Goal: Transaction & Acquisition: Obtain resource

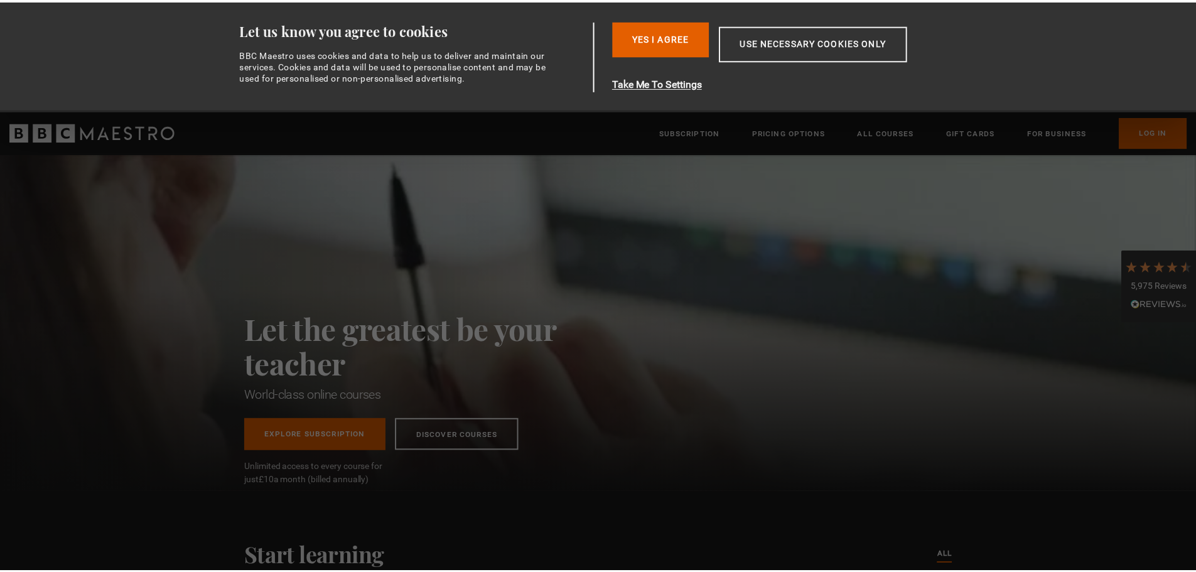
scroll to position [0, 493]
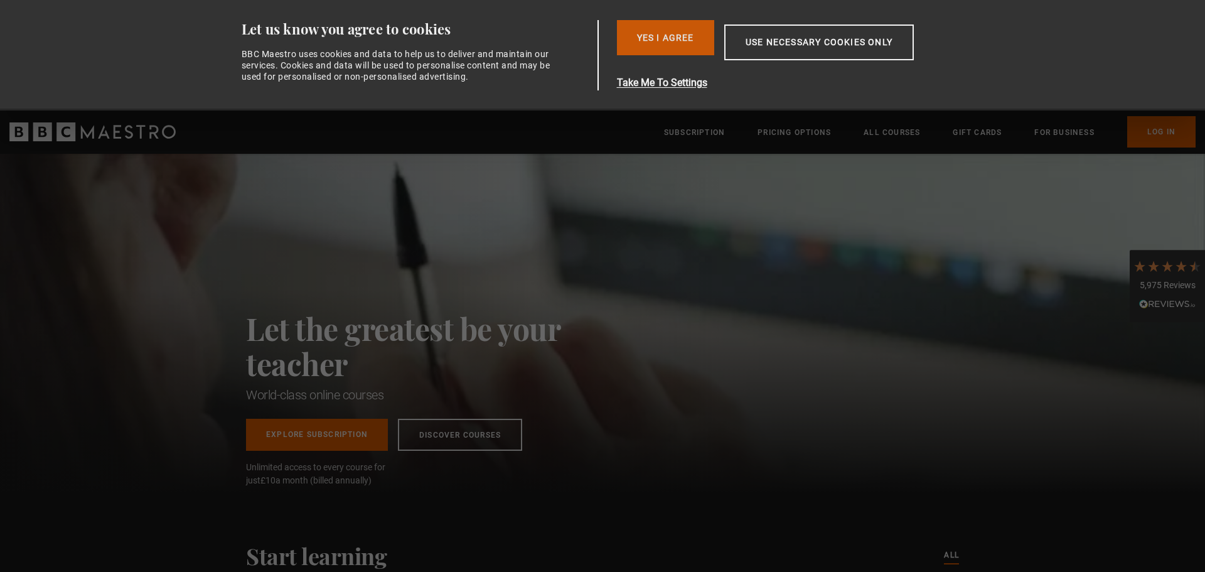
click at [677, 41] on button "Yes I Agree" at bounding box center [665, 37] width 97 height 35
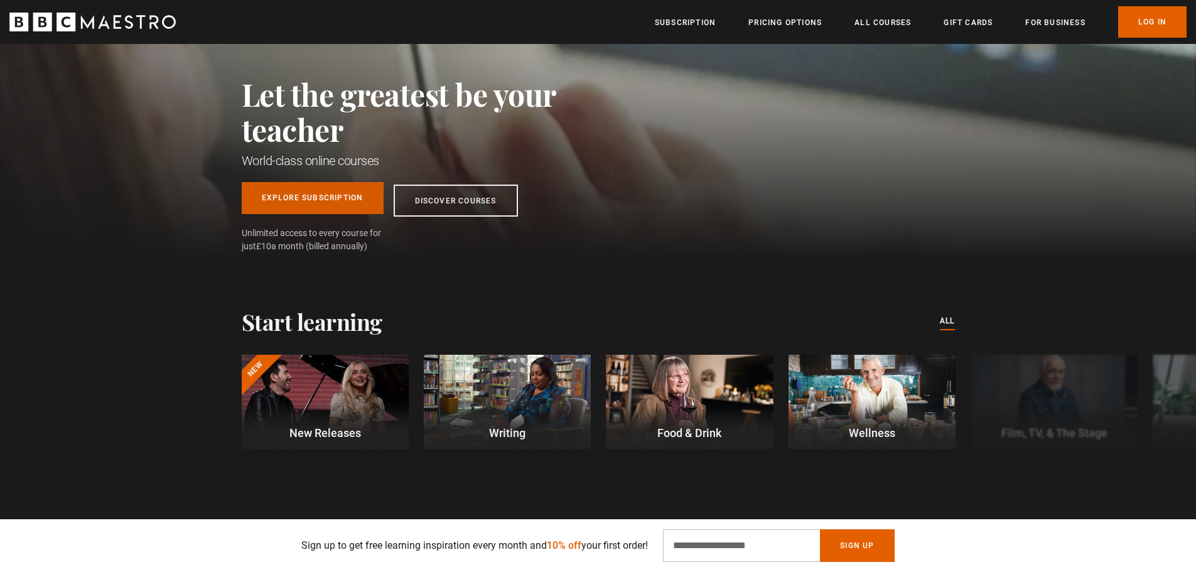
scroll to position [126, 0]
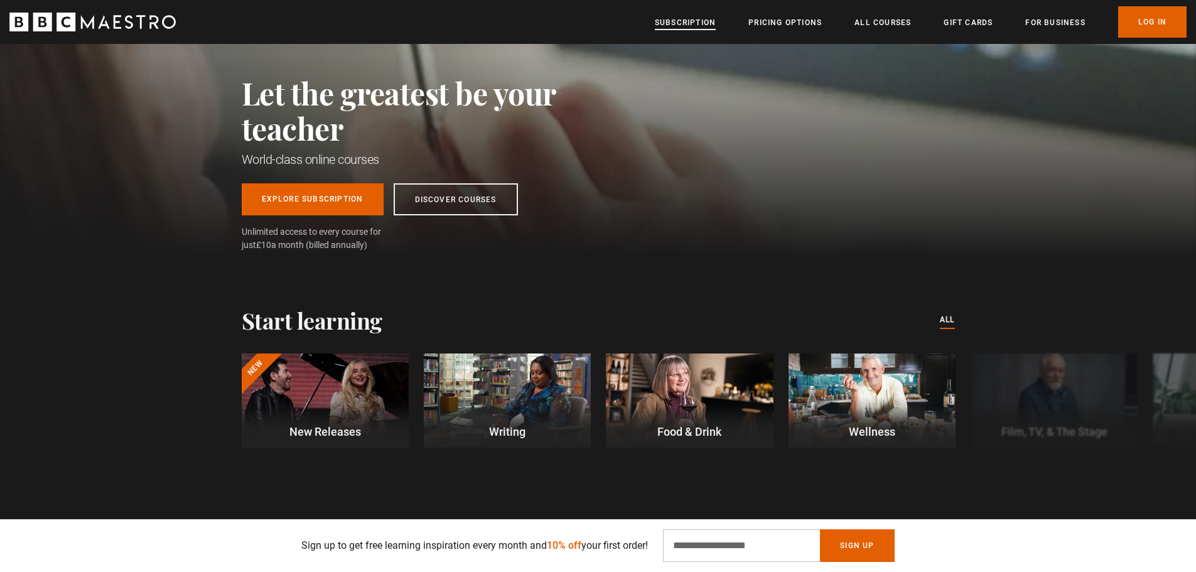
click at [691, 19] on link "Subscription" at bounding box center [685, 22] width 61 height 13
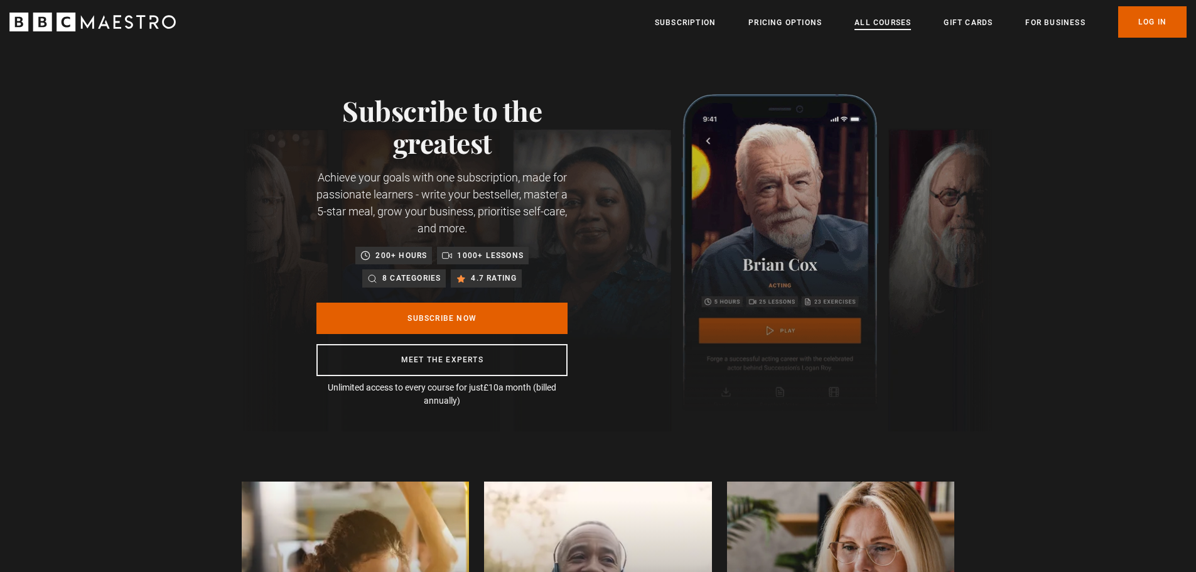
click at [867, 21] on link "All Courses" at bounding box center [882, 22] width 56 height 13
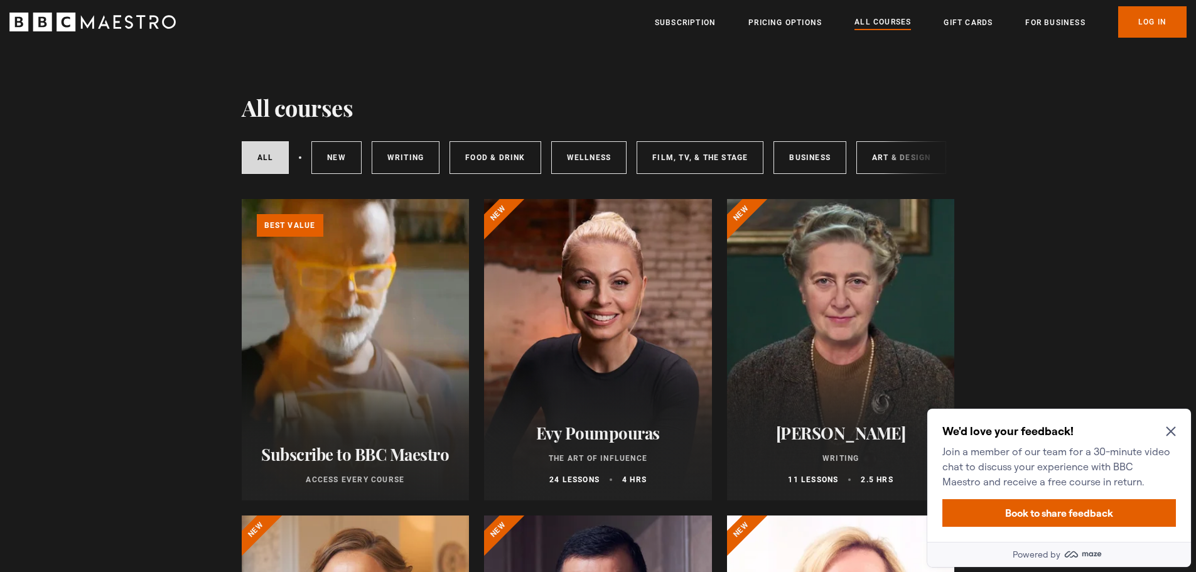
click at [1168, 427] on icon "Close Maze Prompt" at bounding box center [1170, 431] width 9 height 9
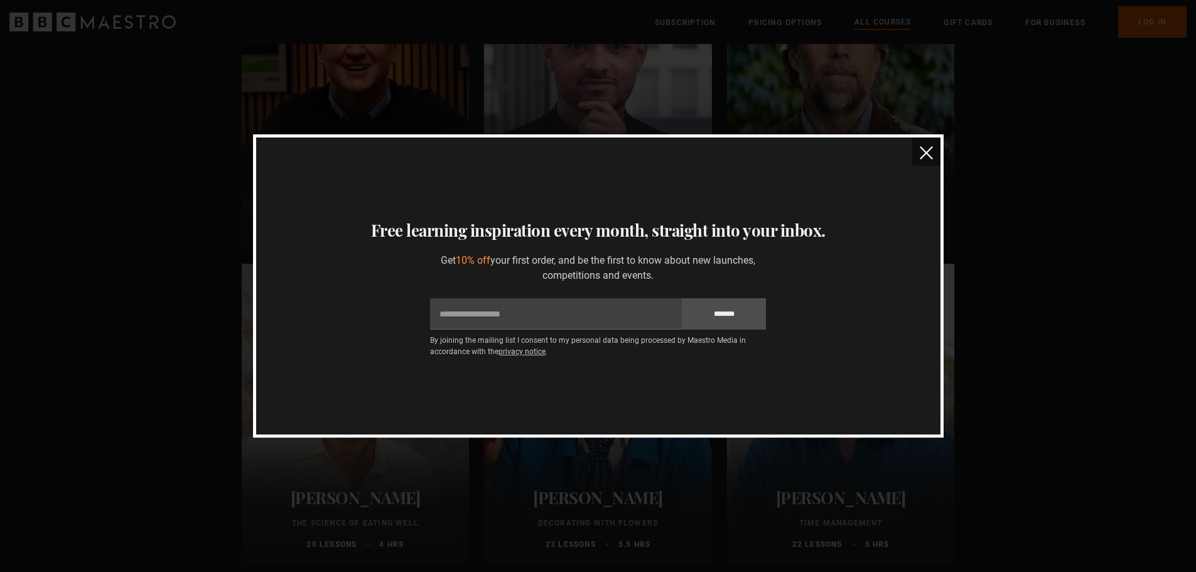
scroll to position [1506, 0]
click at [926, 153] on img "close" at bounding box center [926, 152] width 13 height 13
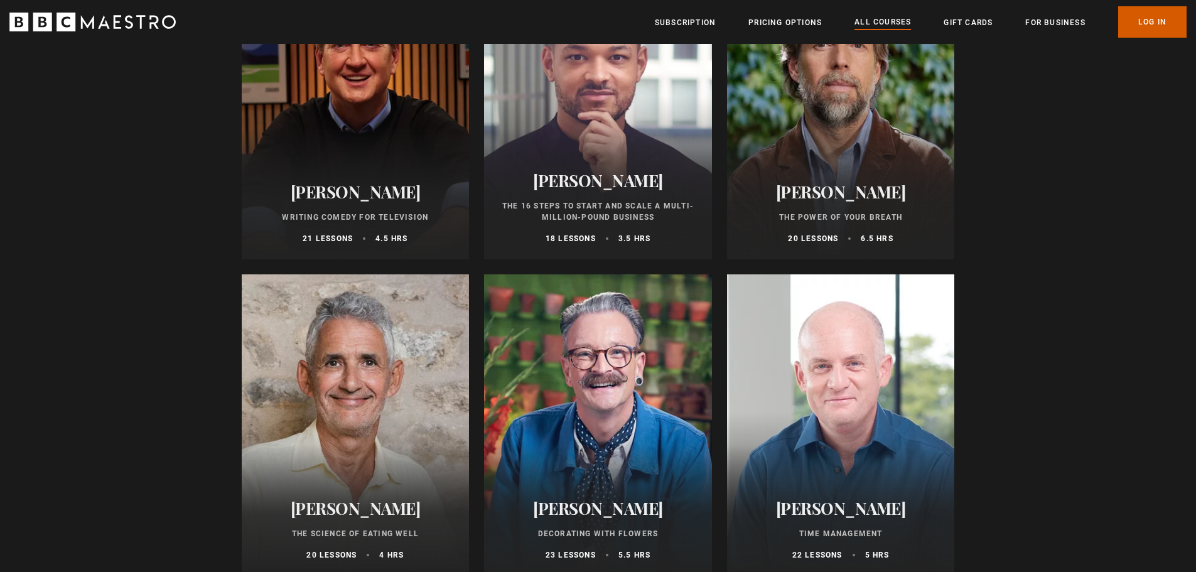
click at [1159, 24] on link "Log In" at bounding box center [1152, 21] width 68 height 31
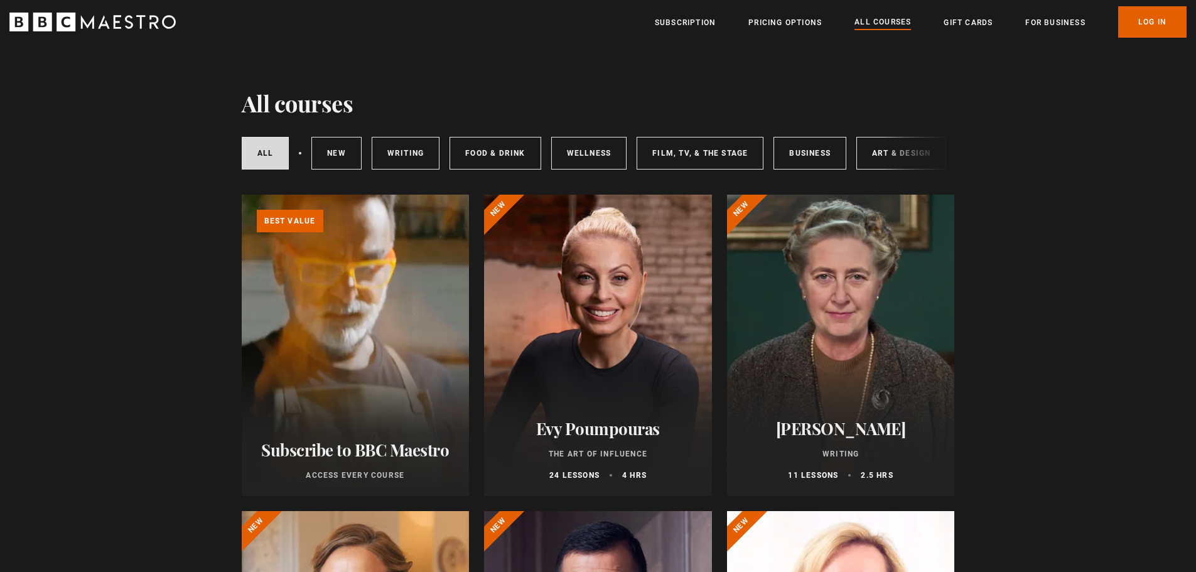
scroll to position [0, 0]
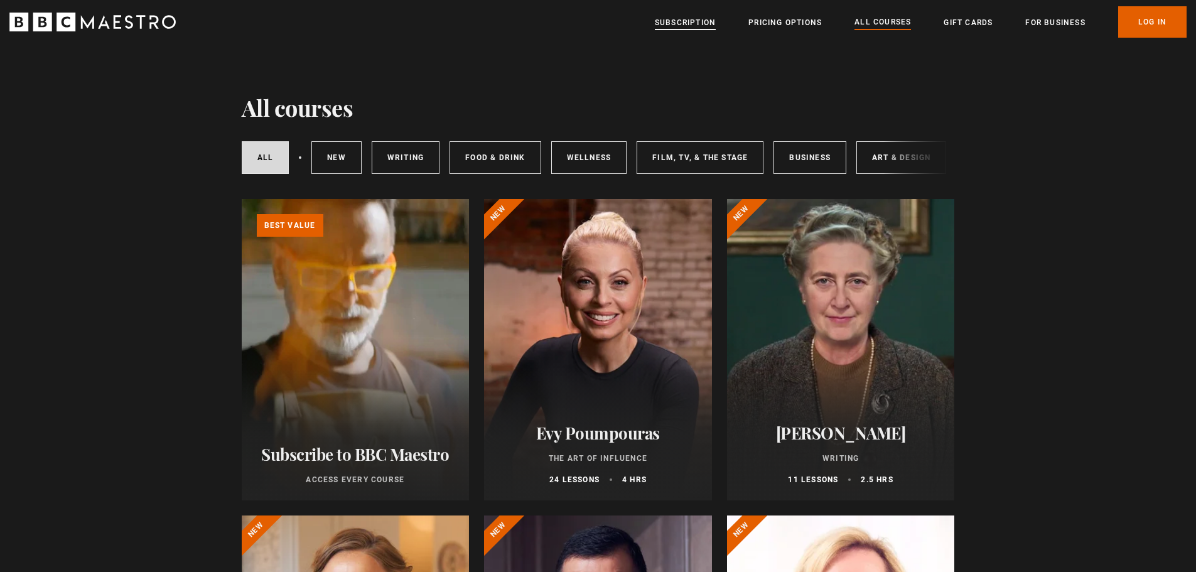
click at [701, 19] on link "Subscription" at bounding box center [685, 22] width 61 height 13
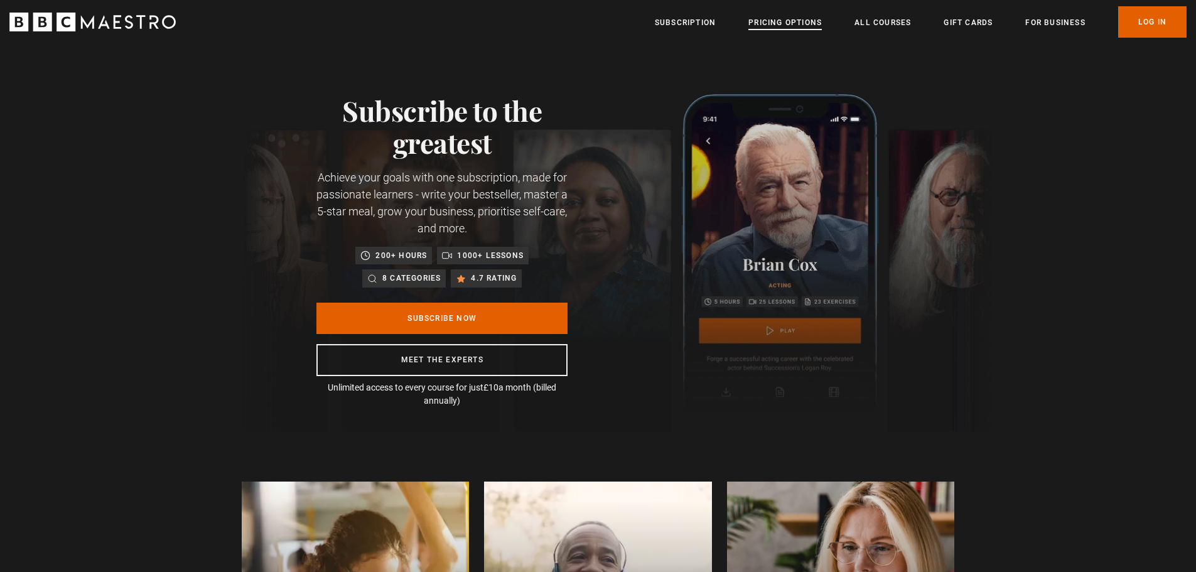
click at [793, 24] on link "Pricing Options" at bounding box center [784, 22] width 73 height 13
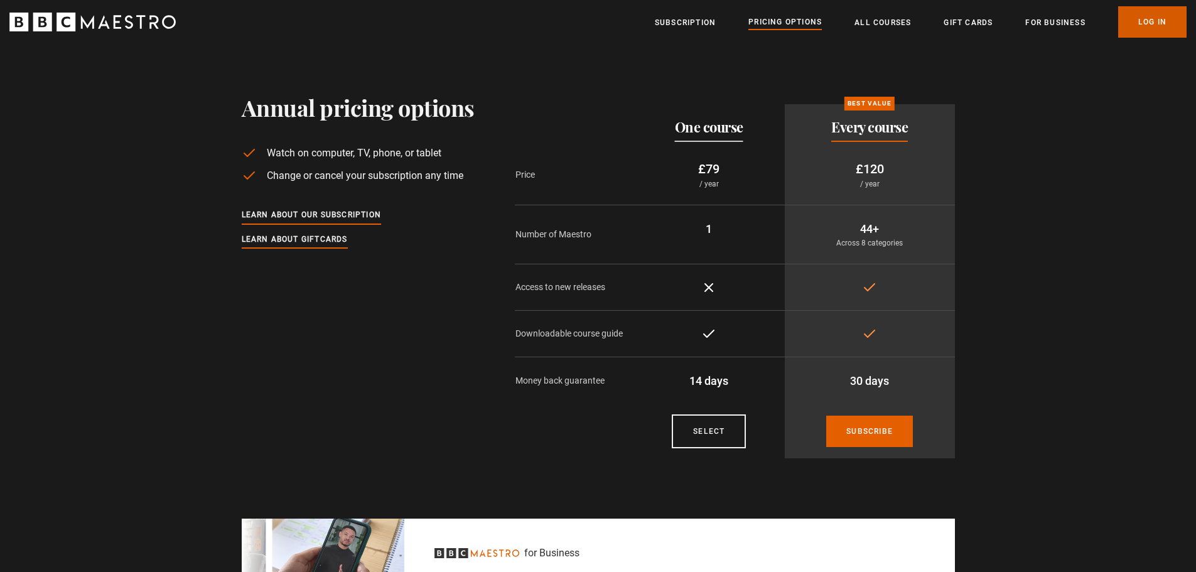
click at [1154, 19] on link "Log In" at bounding box center [1152, 21] width 68 height 31
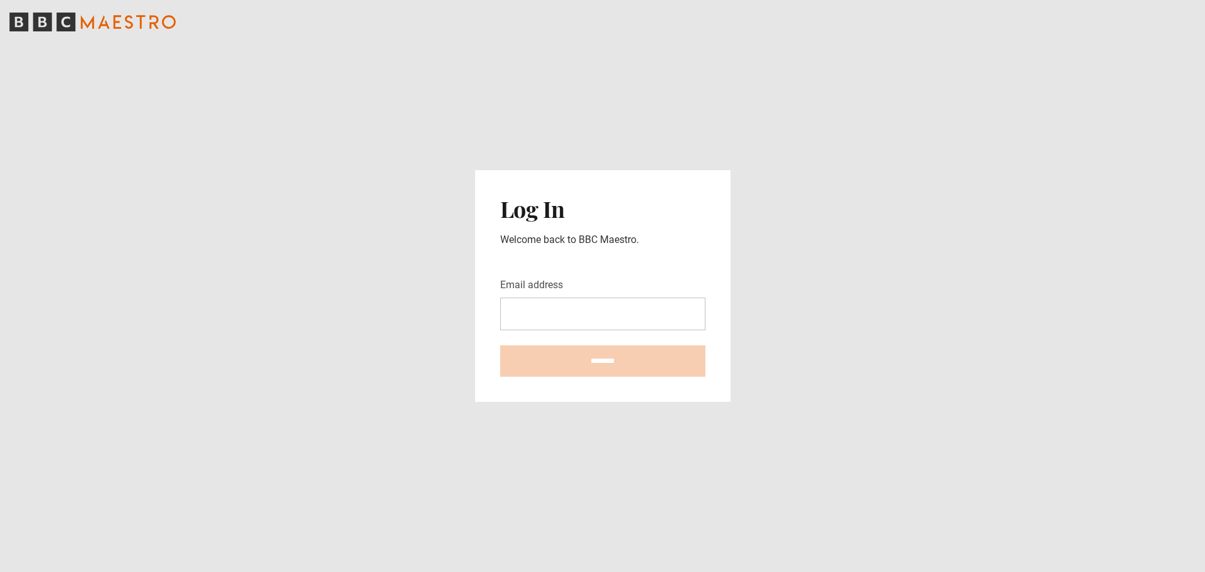
click at [556, 317] on input "Email address" at bounding box center [602, 314] width 205 height 33
type input "**********"
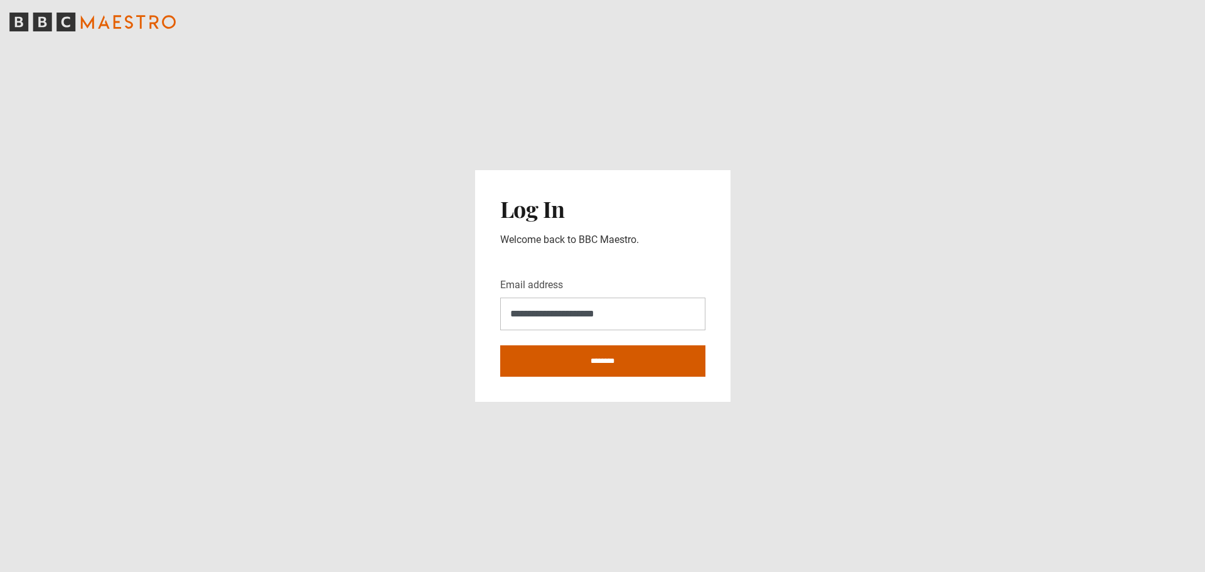
click at [596, 355] on input "********" at bounding box center [602, 360] width 205 height 31
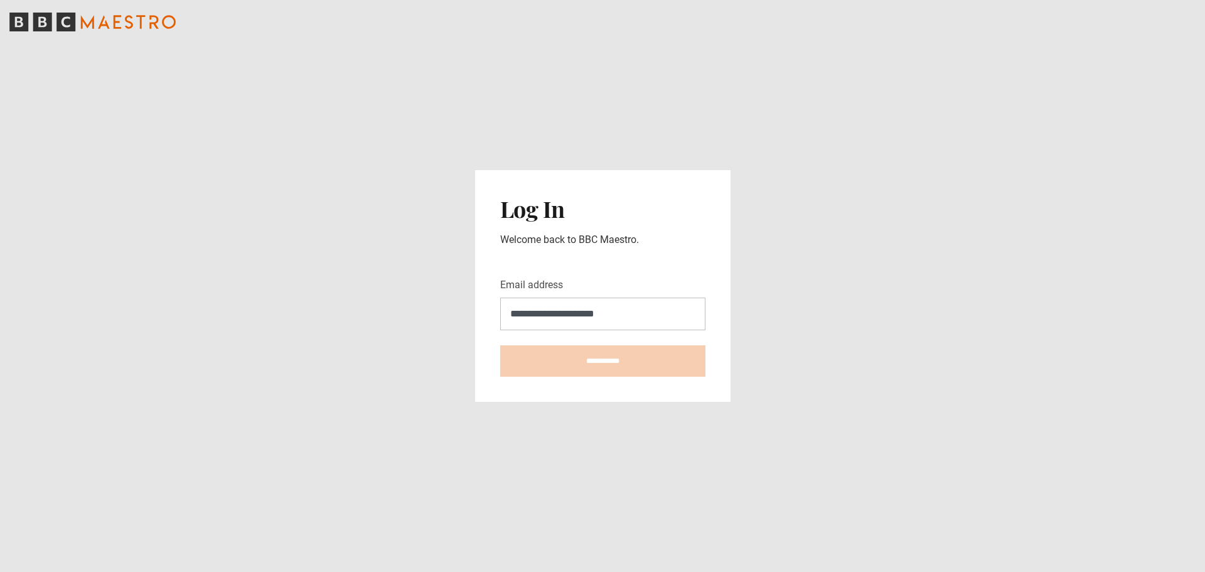
type input "**********"
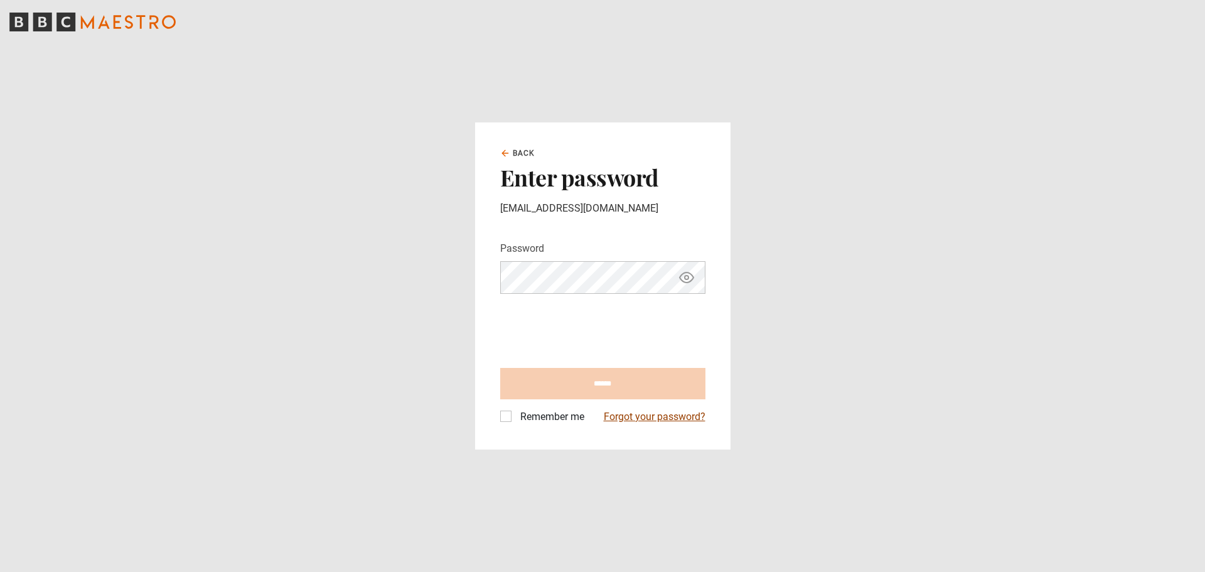
click at [632, 412] on link "Forgot your password?" at bounding box center [655, 416] width 102 height 15
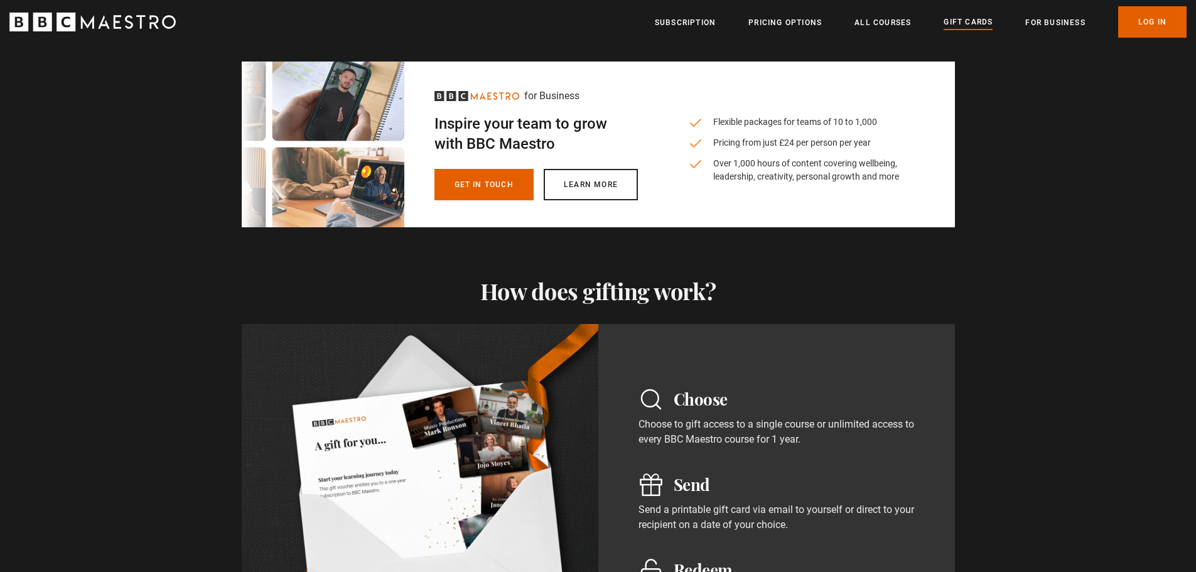
scroll to position [565, 0]
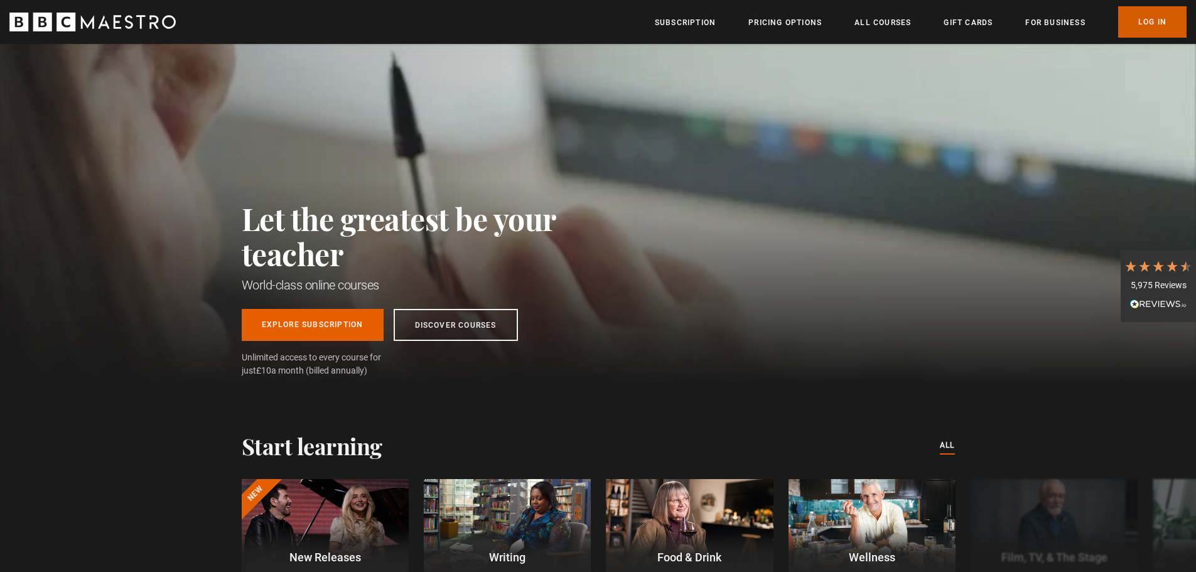
scroll to position [0, 658]
click at [1136, 23] on link "Log In" at bounding box center [1152, 21] width 68 height 31
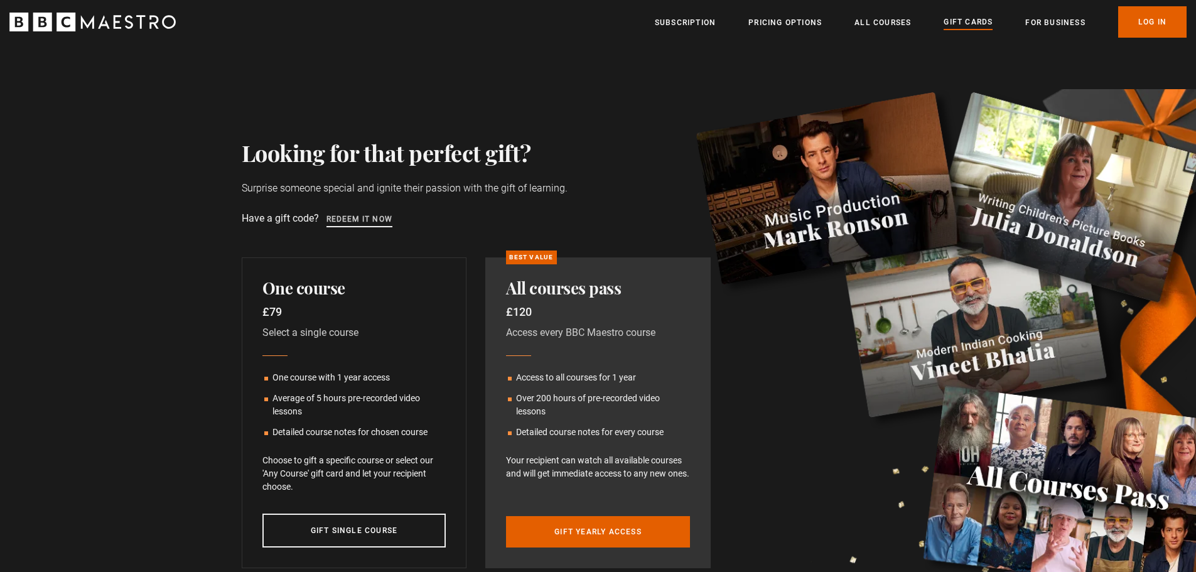
click at [374, 215] on link "Redeem it now" at bounding box center [359, 220] width 67 height 14
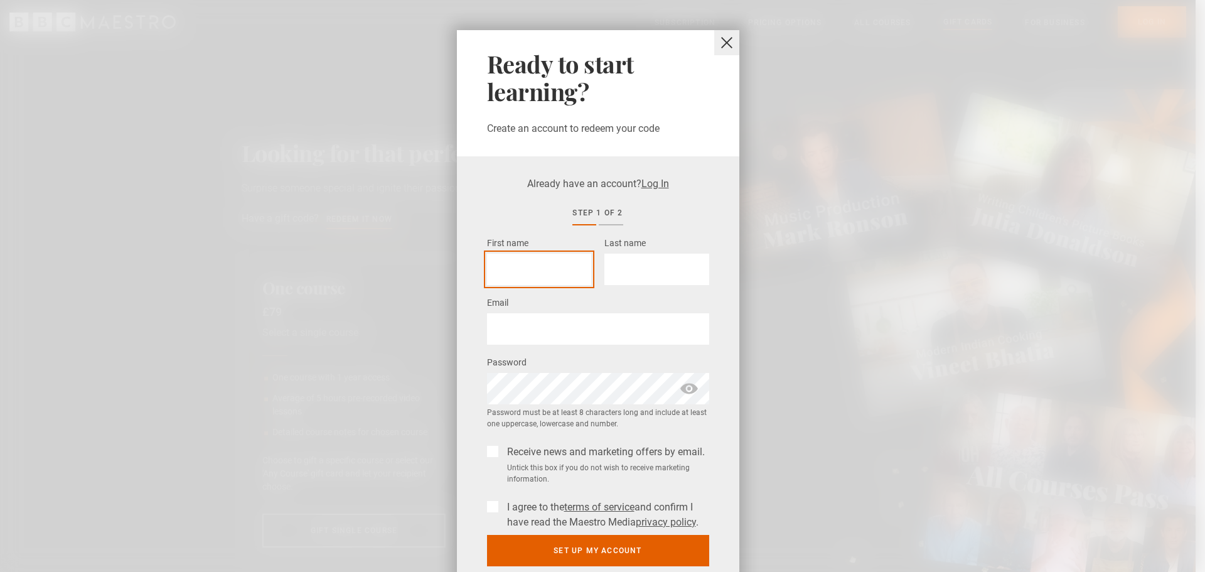
click at [538, 274] on input "First name *" at bounding box center [539, 269] width 104 height 31
type input "******"
type input "*****"
type input "**********"
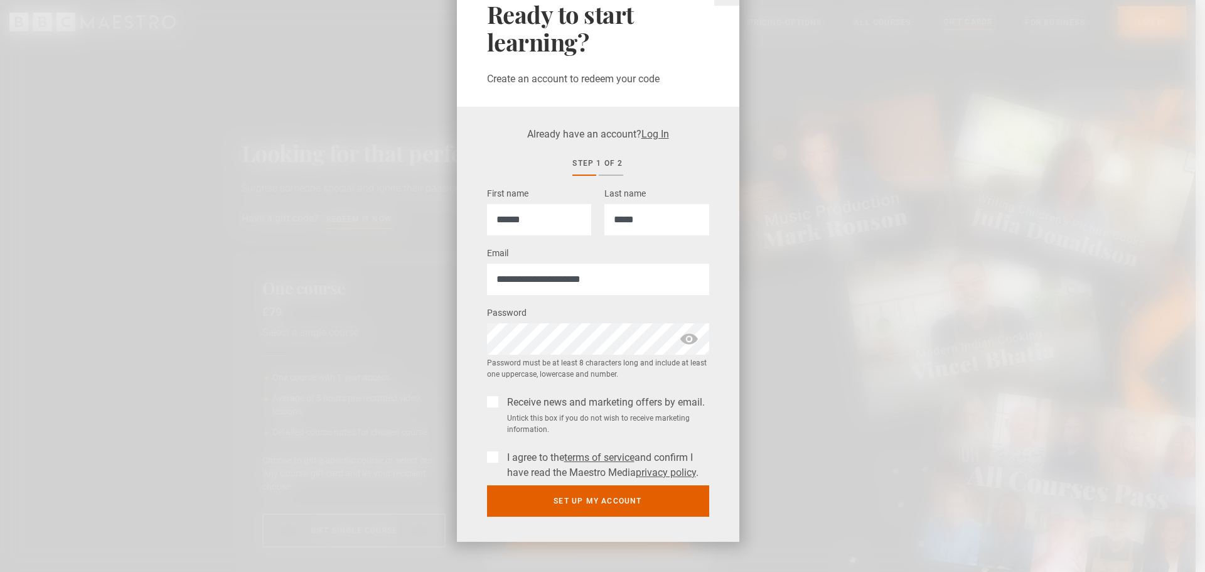
click at [502, 402] on label "Receive news and marketing offers by email." at bounding box center [603, 402] width 203 height 15
click at [502, 453] on label "I agree to the terms of service and confirm I have read the Maestro Media priva…" at bounding box center [605, 465] width 207 height 30
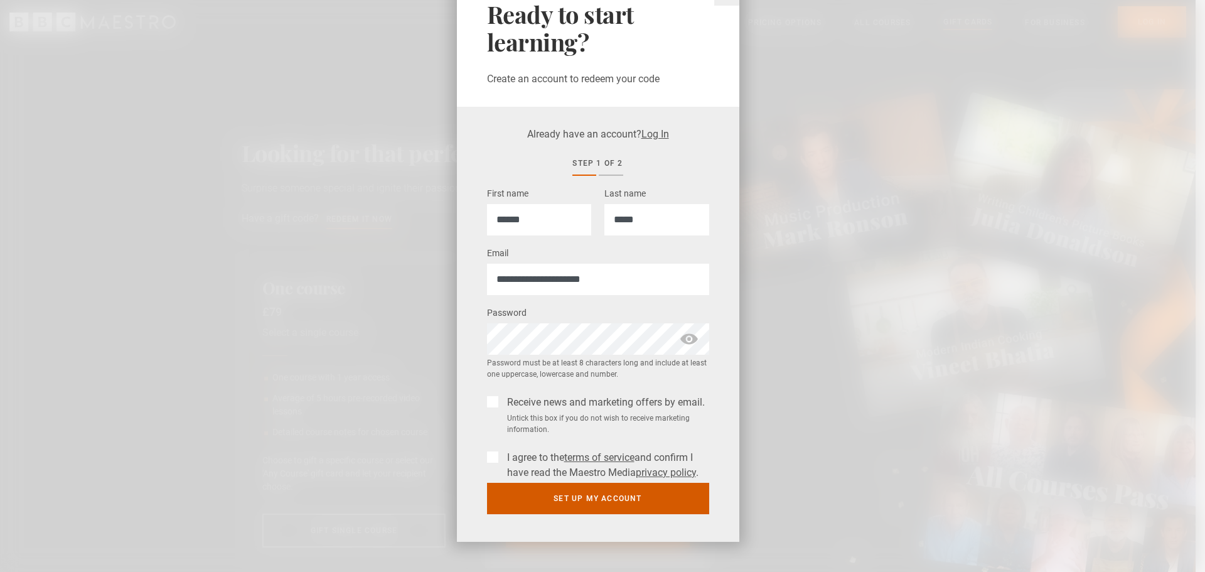
click at [568, 496] on button "Set up my account" at bounding box center [598, 498] width 222 height 31
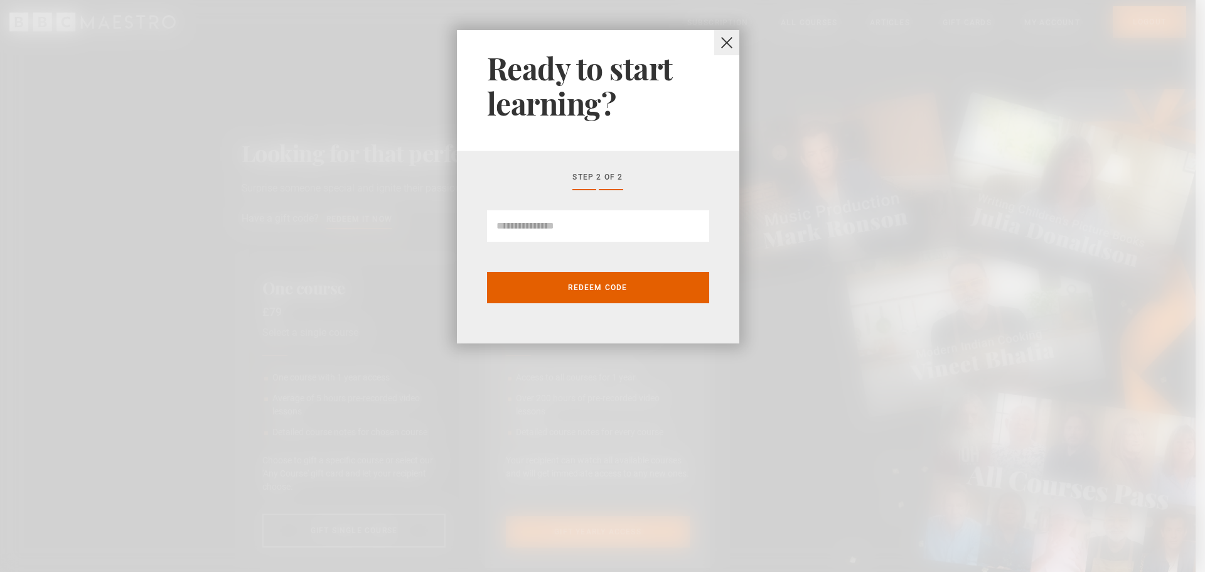
scroll to position [0, 0]
click at [603, 227] on input "Gift Card code" at bounding box center [598, 225] width 222 height 31
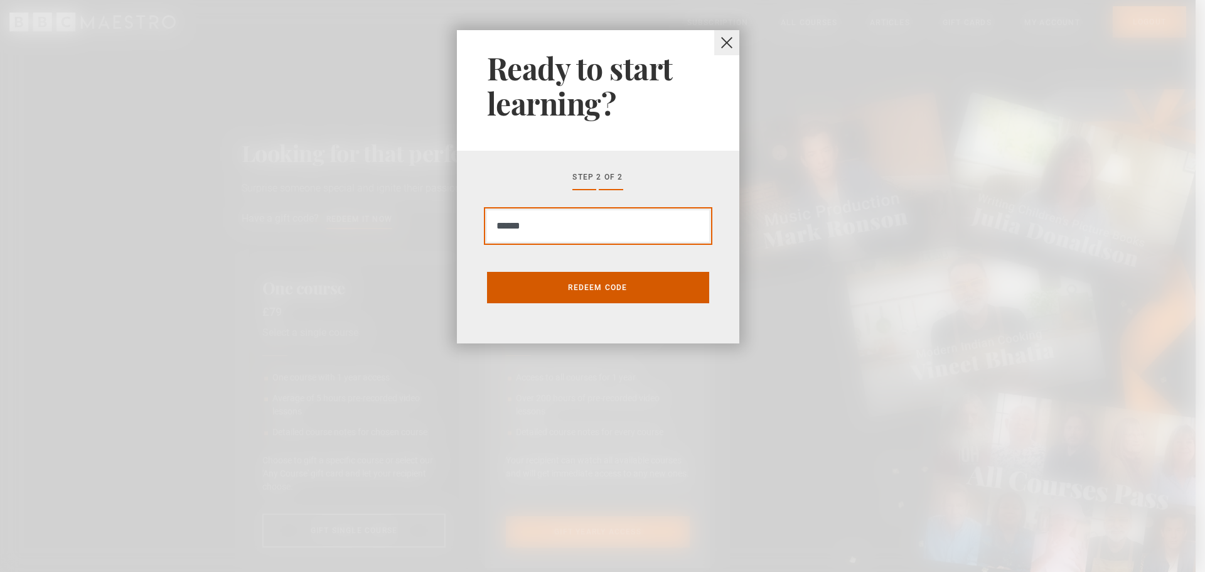
type input "******"
click at [600, 287] on button "Redeem code" at bounding box center [598, 287] width 222 height 31
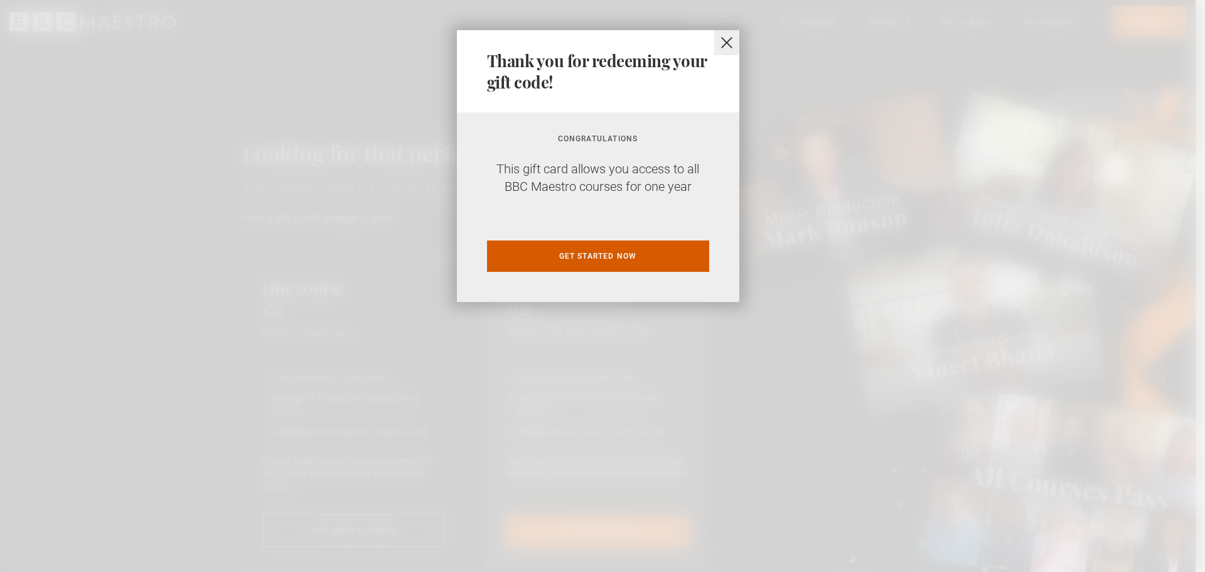
click at [628, 256] on link "Get started now" at bounding box center [598, 255] width 222 height 31
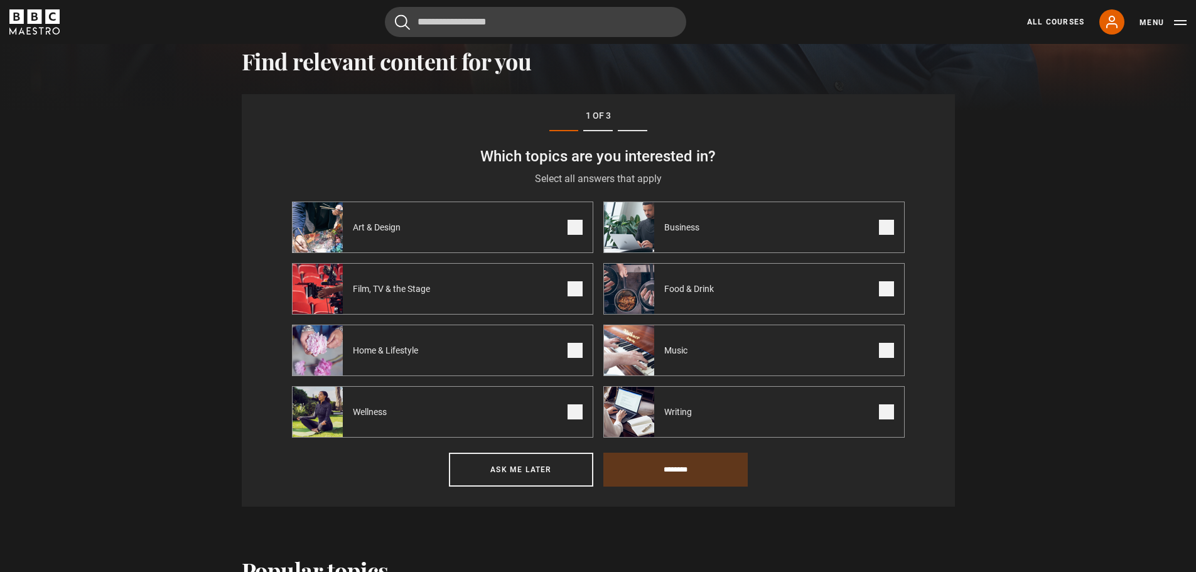
click at [758, 405] on label "Writing" at bounding box center [753, 411] width 301 height 51
click at [654, 463] on input "********" at bounding box center [675, 470] width 144 height 34
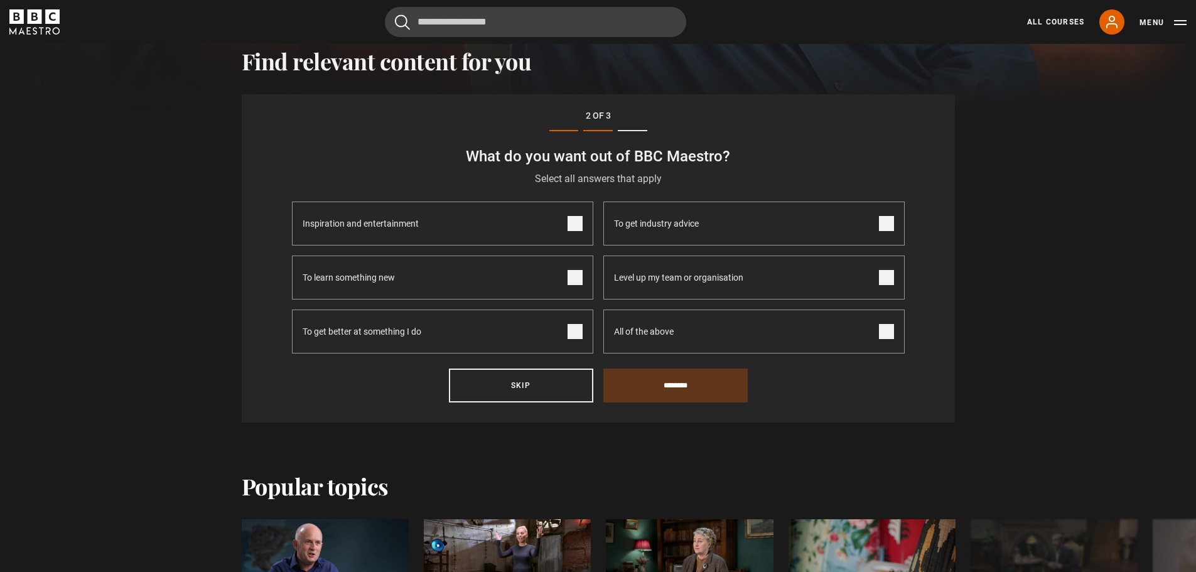
click at [570, 338] on span at bounding box center [574, 331] width 15 height 15
click at [579, 279] on span at bounding box center [574, 277] width 15 height 15
click at [889, 331] on span at bounding box center [886, 331] width 15 height 15
click at [709, 385] on input "********" at bounding box center [675, 385] width 144 height 34
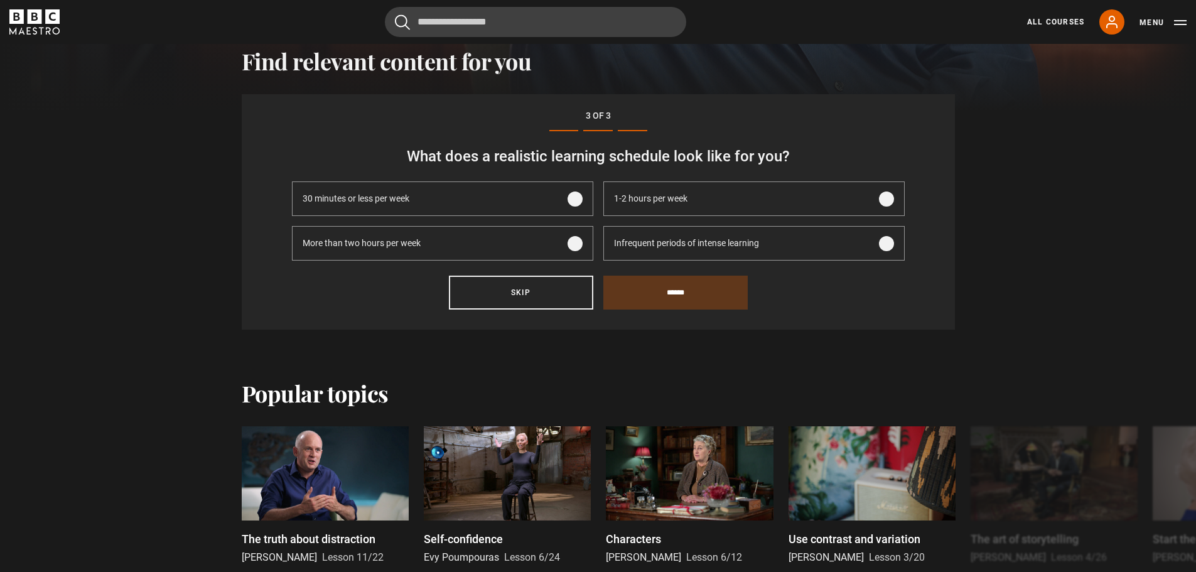
click at [887, 242] on span at bounding box center [886, 243] width 15 height 15
click at [711, 294] on input "******" at bounding box center [675, 293] width 144 height 34
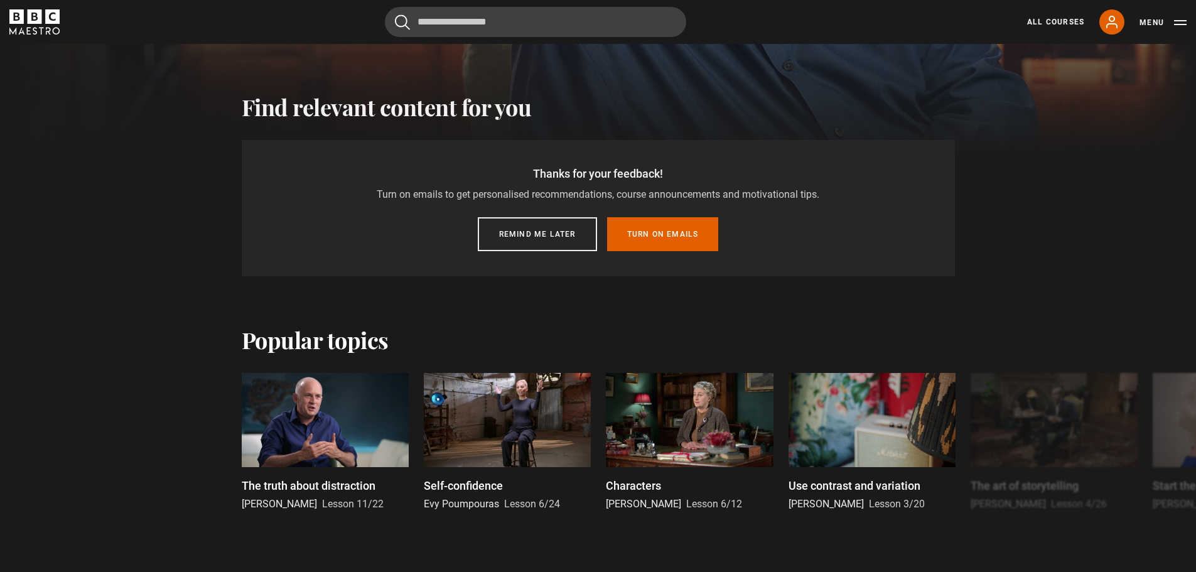
scroll to position [389, 0]
click at [547, 234] on button "Remind me later" at bounding box center [537, 235] width 119 height 34
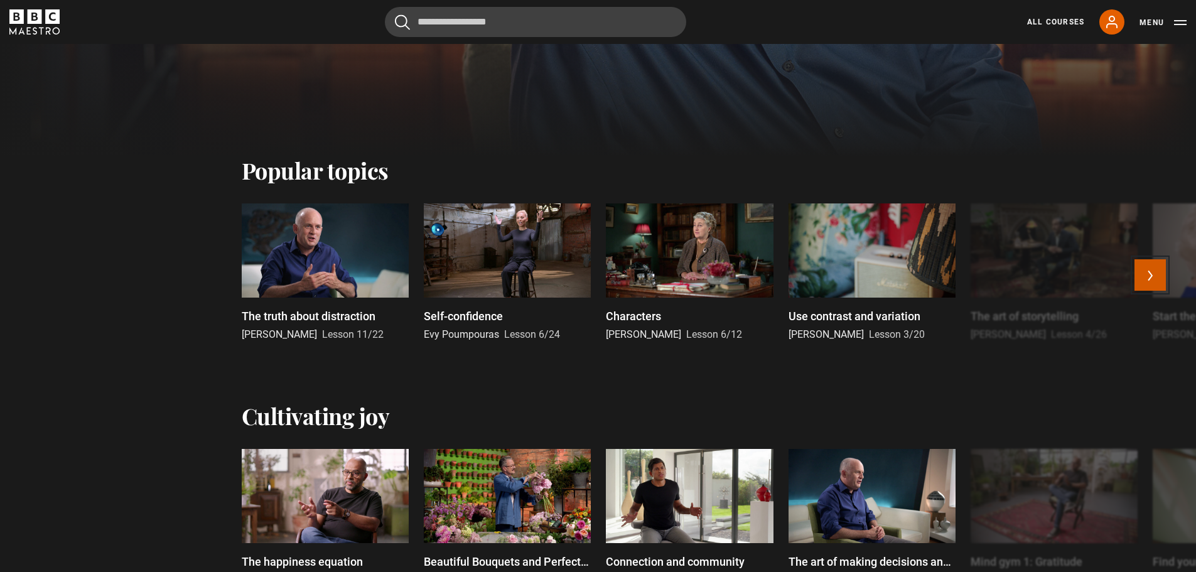
click at [1161, 261] on button "Next" at bounding box center [1149, 274] width 31 height 31
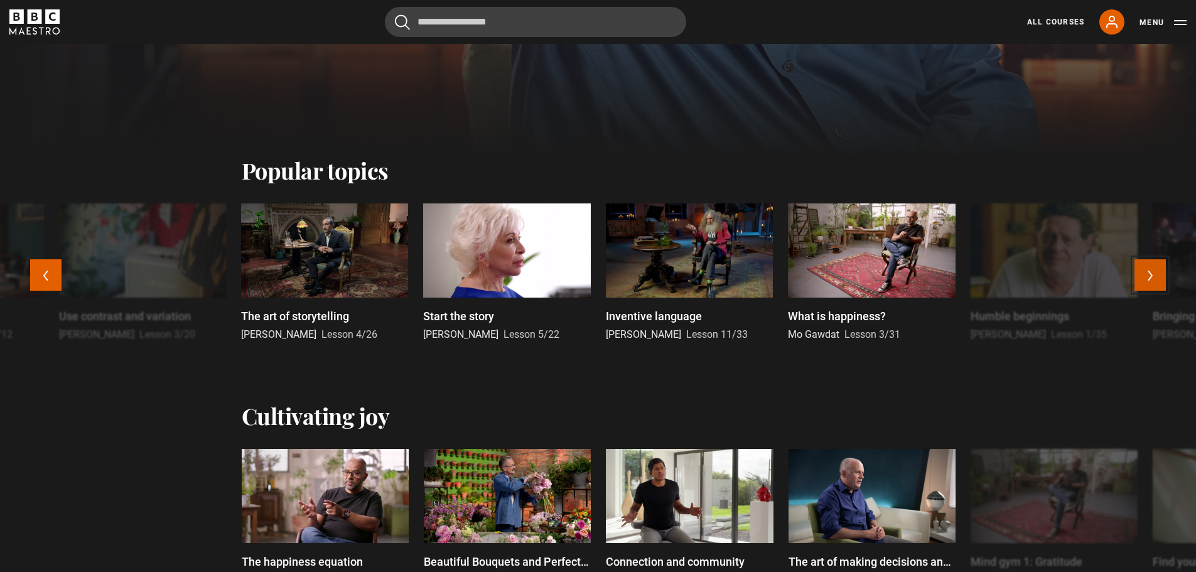
click at [1161, 261] on button "Next" at bounding box center [1149, 274] width 31 height 31
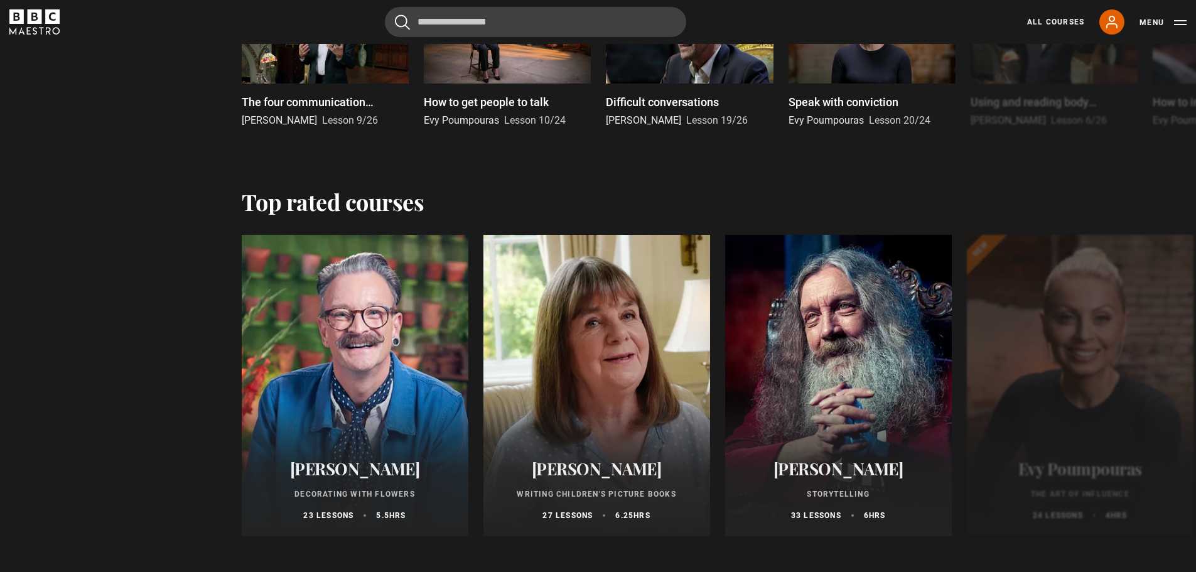
scroll to position [1770, 0]
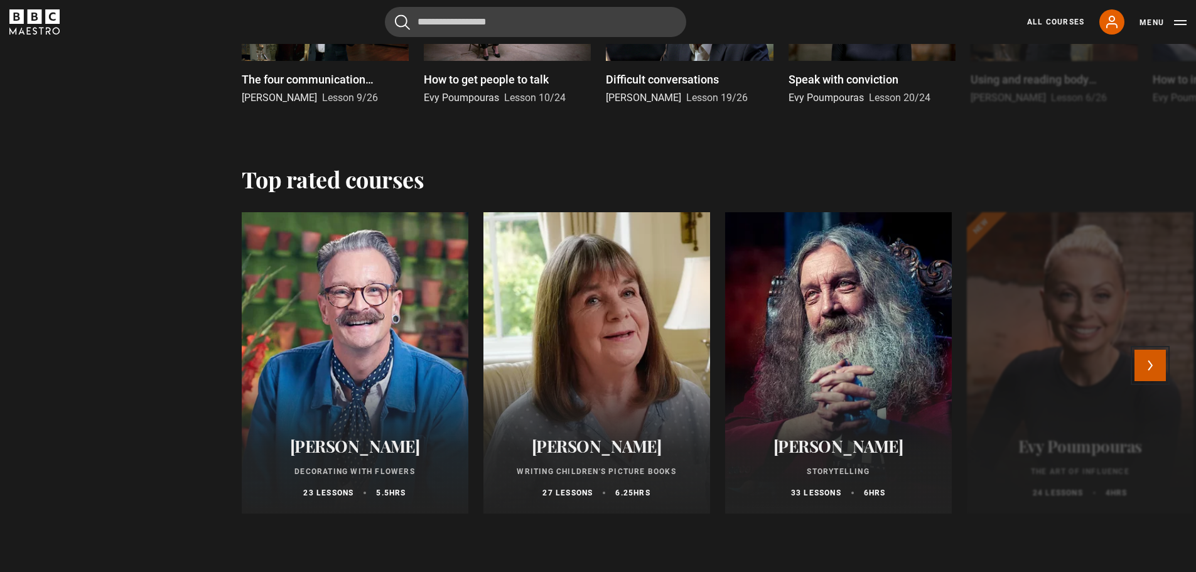
click at [1149, 360] on button "Next" at bounding box center [1149, 365] width 31 height 31
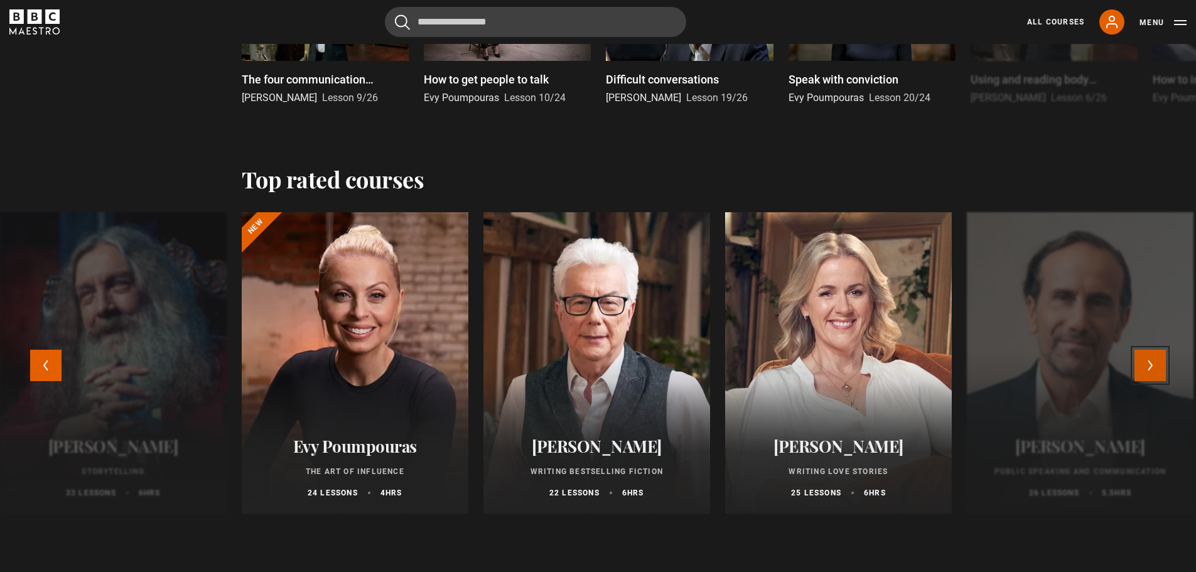
click at [1148, 354] on button "Next" at bounding box center [1149, 365] width 31 height 31
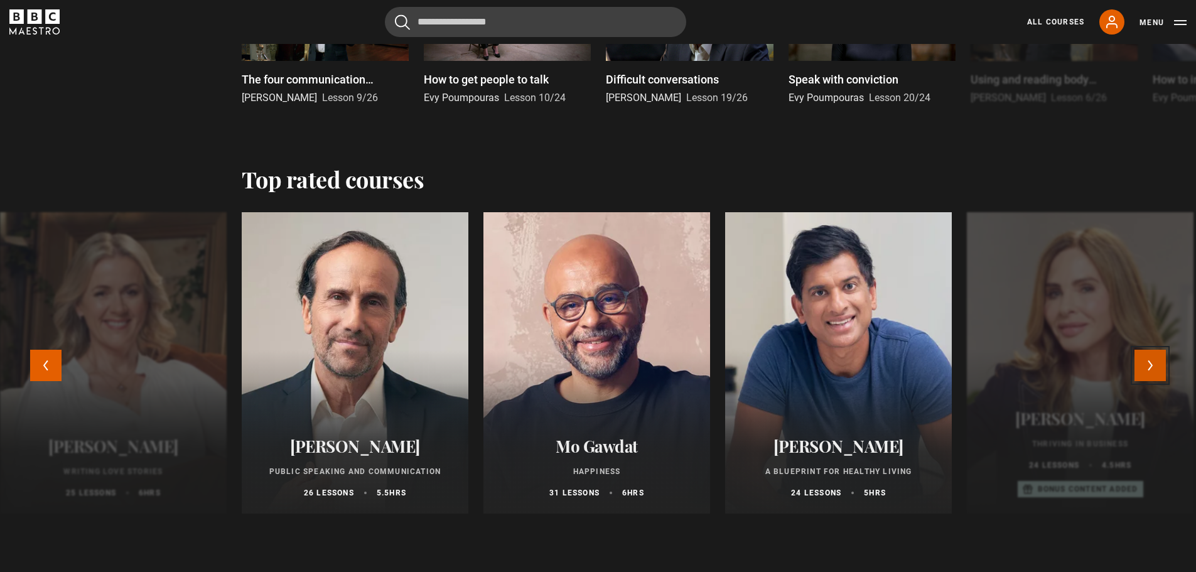
drag, startPoint x: 1147, startPoint y: 353, endPoint x: 1152, endPoint y: 362, distance: 10.7
click at [1152, 362] on button "Next" at bounding box center [1149, 365] width 31 height 31
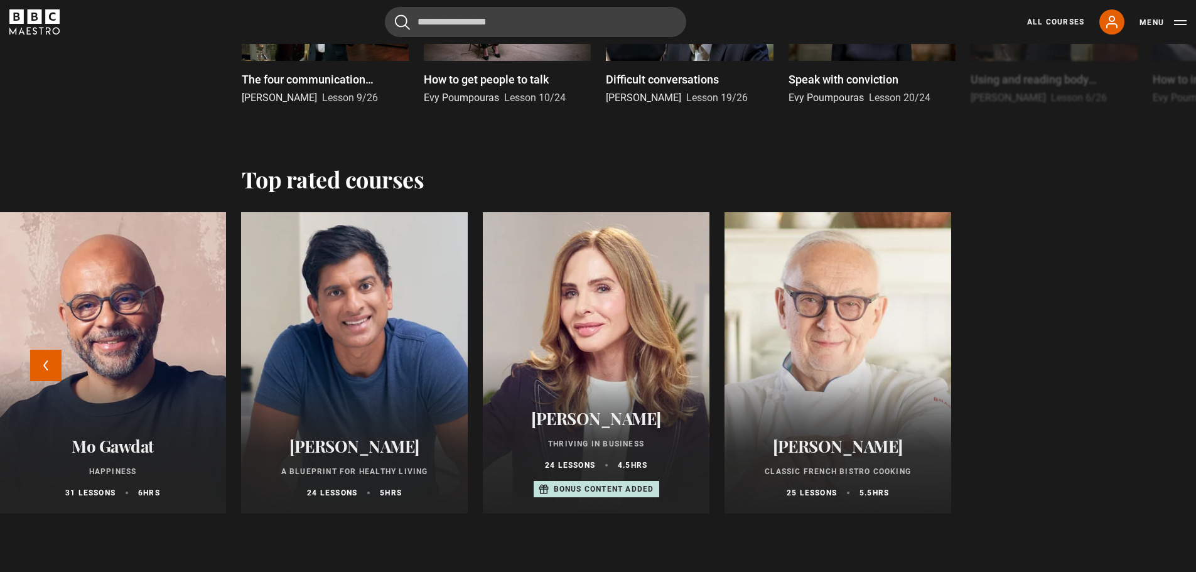
click at [367, 453] on h2 "[PERSON_NAME]" at bounding box center [354, 445] width 196 height 19
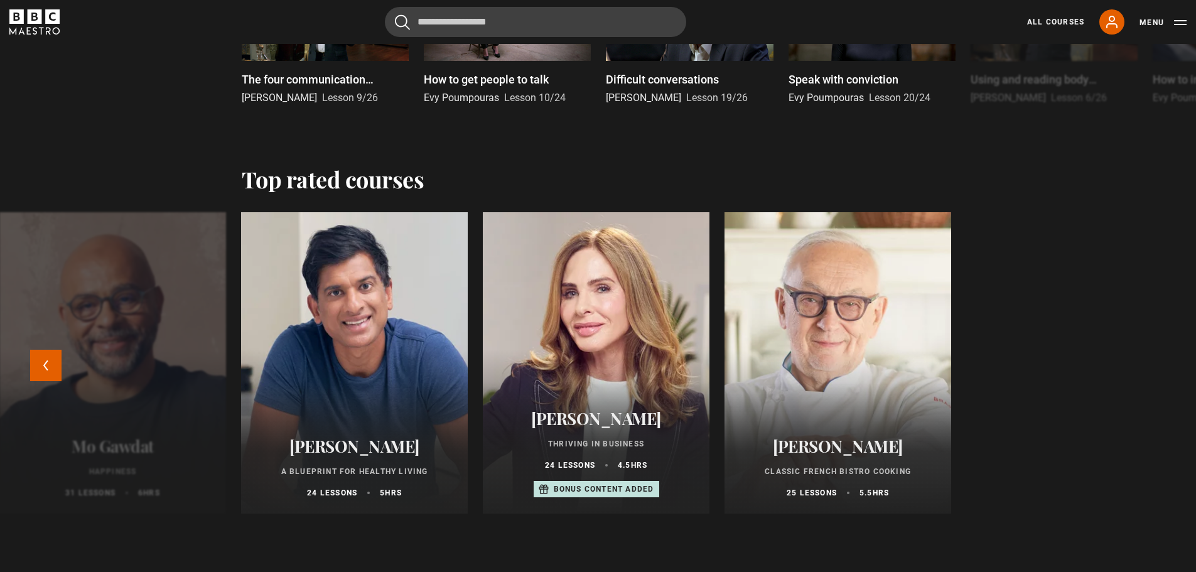
click at [367, 453] on h2 "[PERSON_NAME]" at bounding box center [354, 445] width 196 height 19
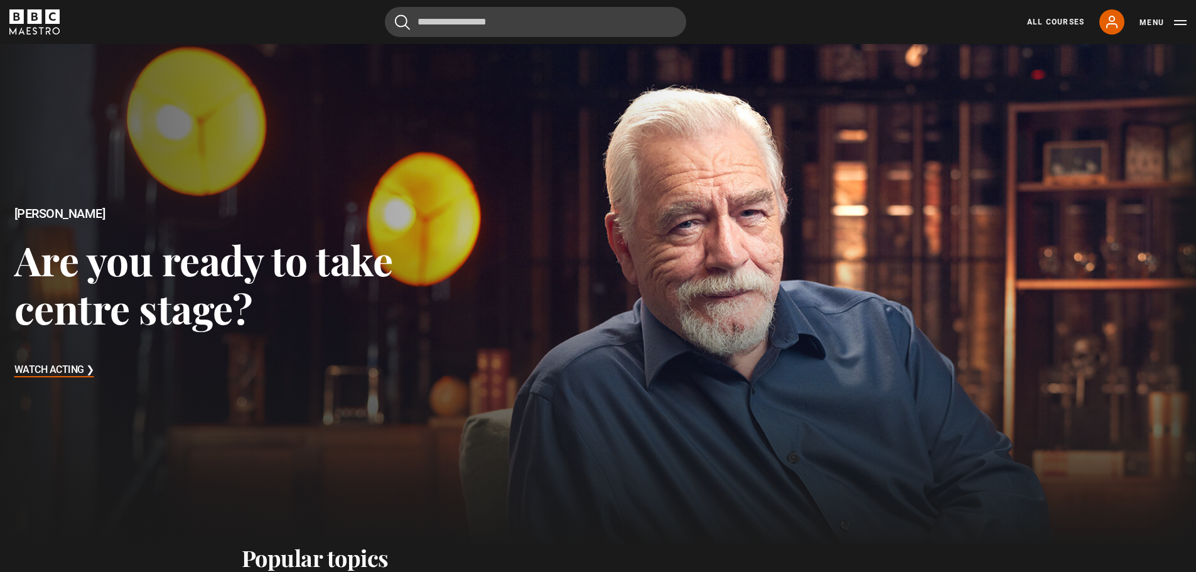
scroll to position [0, 0]
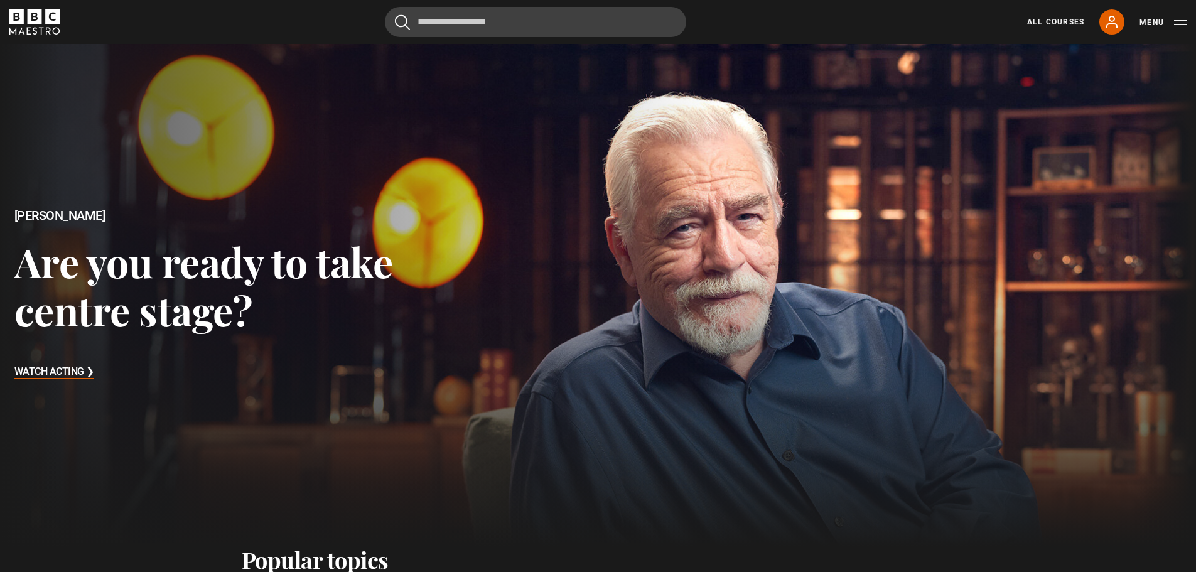
click at [1062, 16] on div "All Courses My Account Search Menu" at bounding box center [1099, 21] width 175 height 25
click at [1058, 22] on link "All Courses" at bounding box center [1055, 21] width 57 height 11
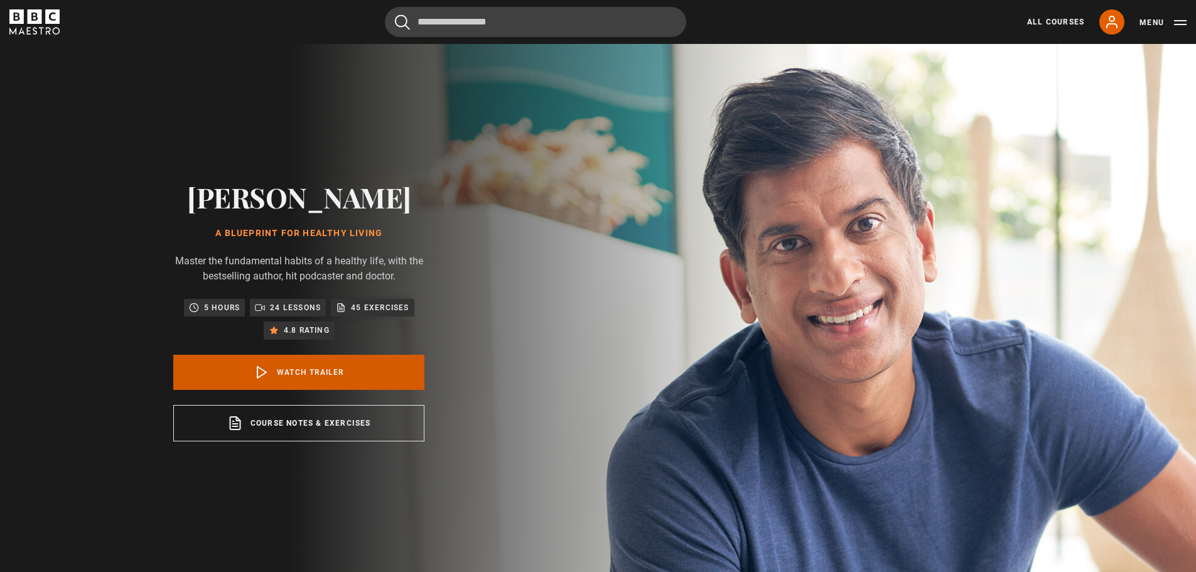
click at [378, 374] on link "Watch Trailer" at bounding box center [298, 372] width 251 height 35
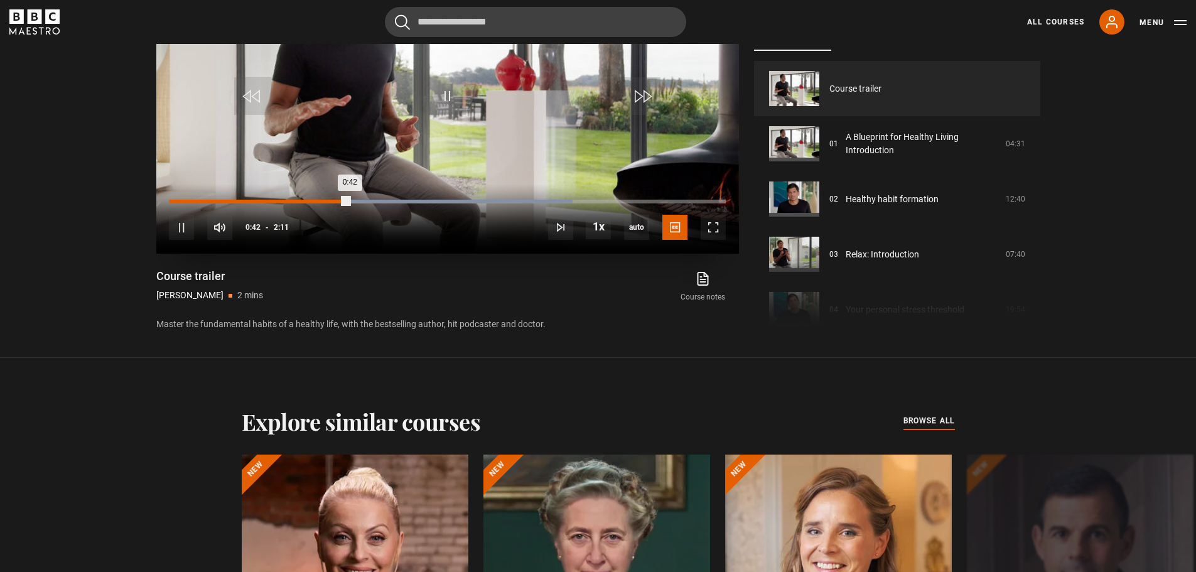
scroll to position [704, 0]
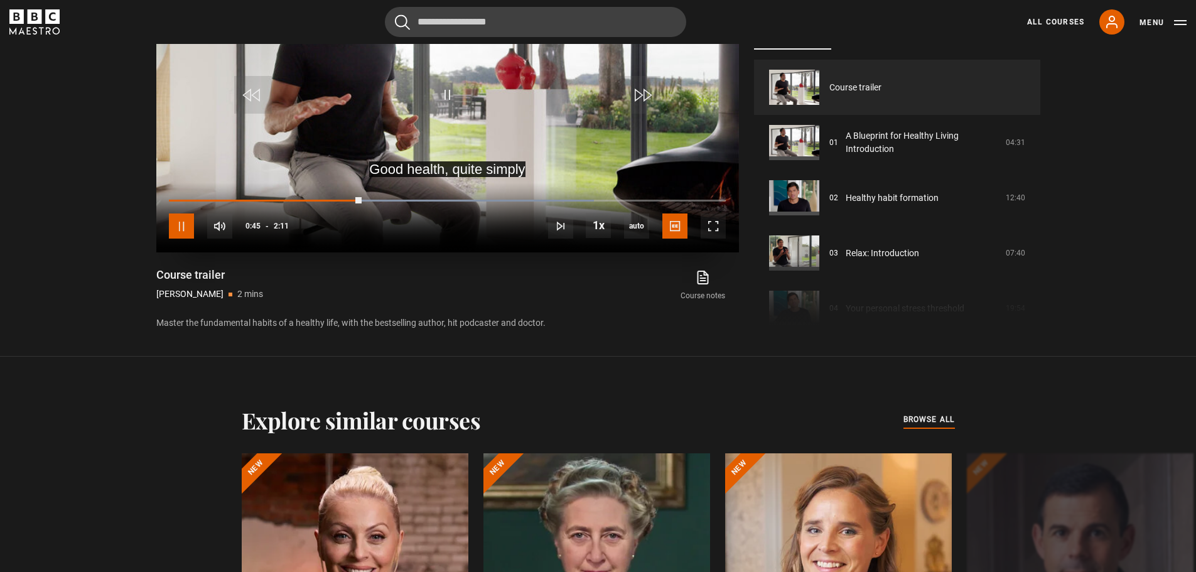
click at [182, 225] on span "Video Player" at bounding box center [181, 225] width 25 height 25
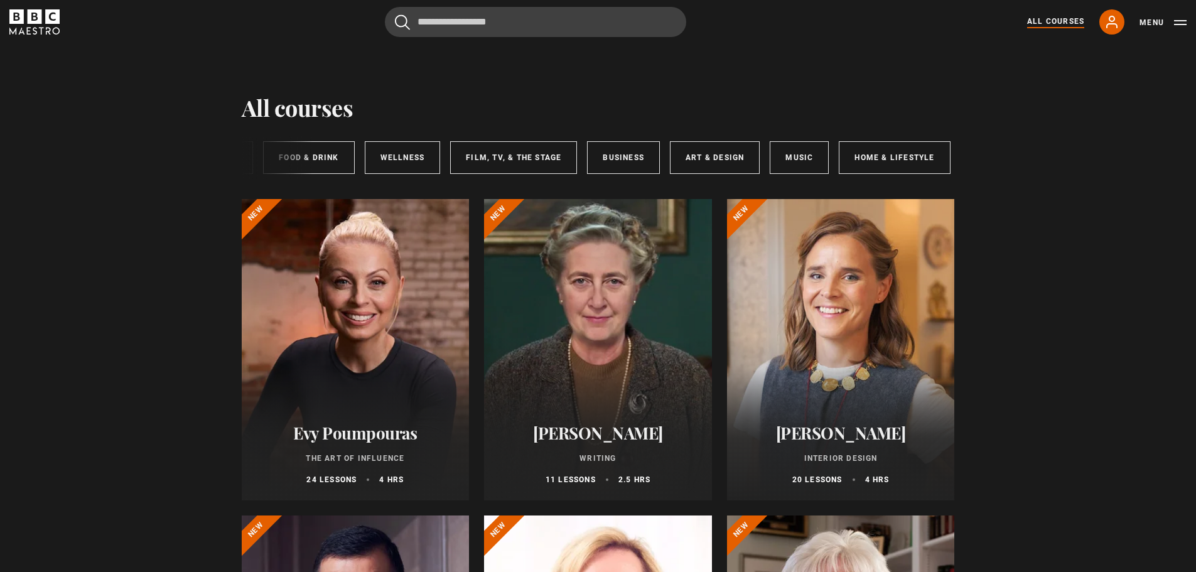
scroll to position [0, 187]
click at [623, 154] on link "Business" at bounding box center [622, 157] width 73 height 33
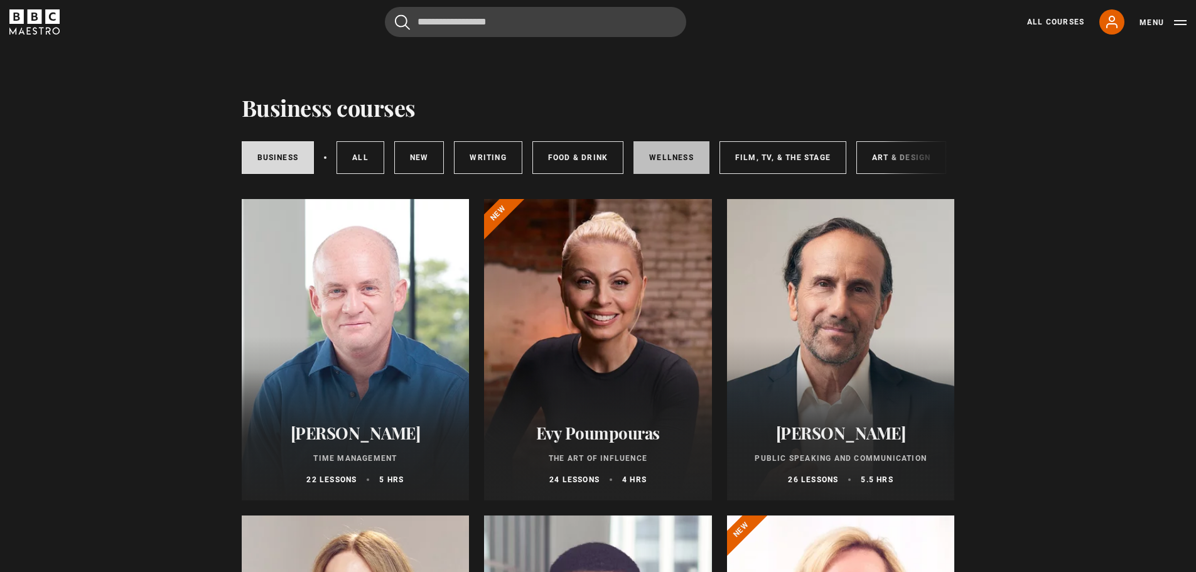
click at [665, 153] on link "Wellness" at bounding box center [671, 157] width 76 height 33
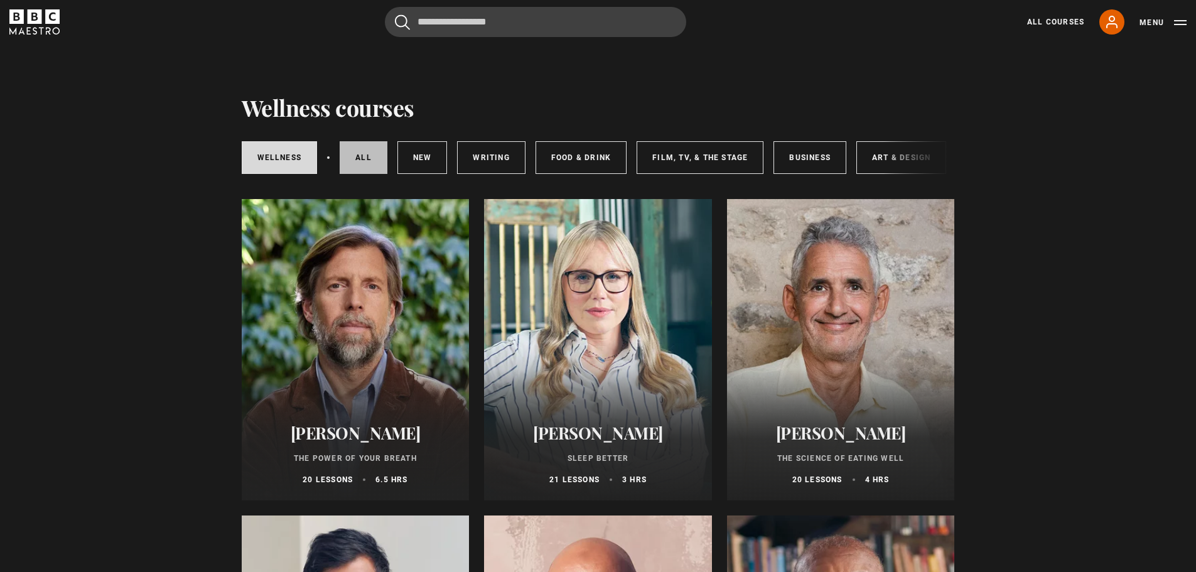
click at [350, 149] on link "All courses" at bounding box center [364, 157] width 48 height 33
